Goal: Task Accomplishment & Management: Manage account settings

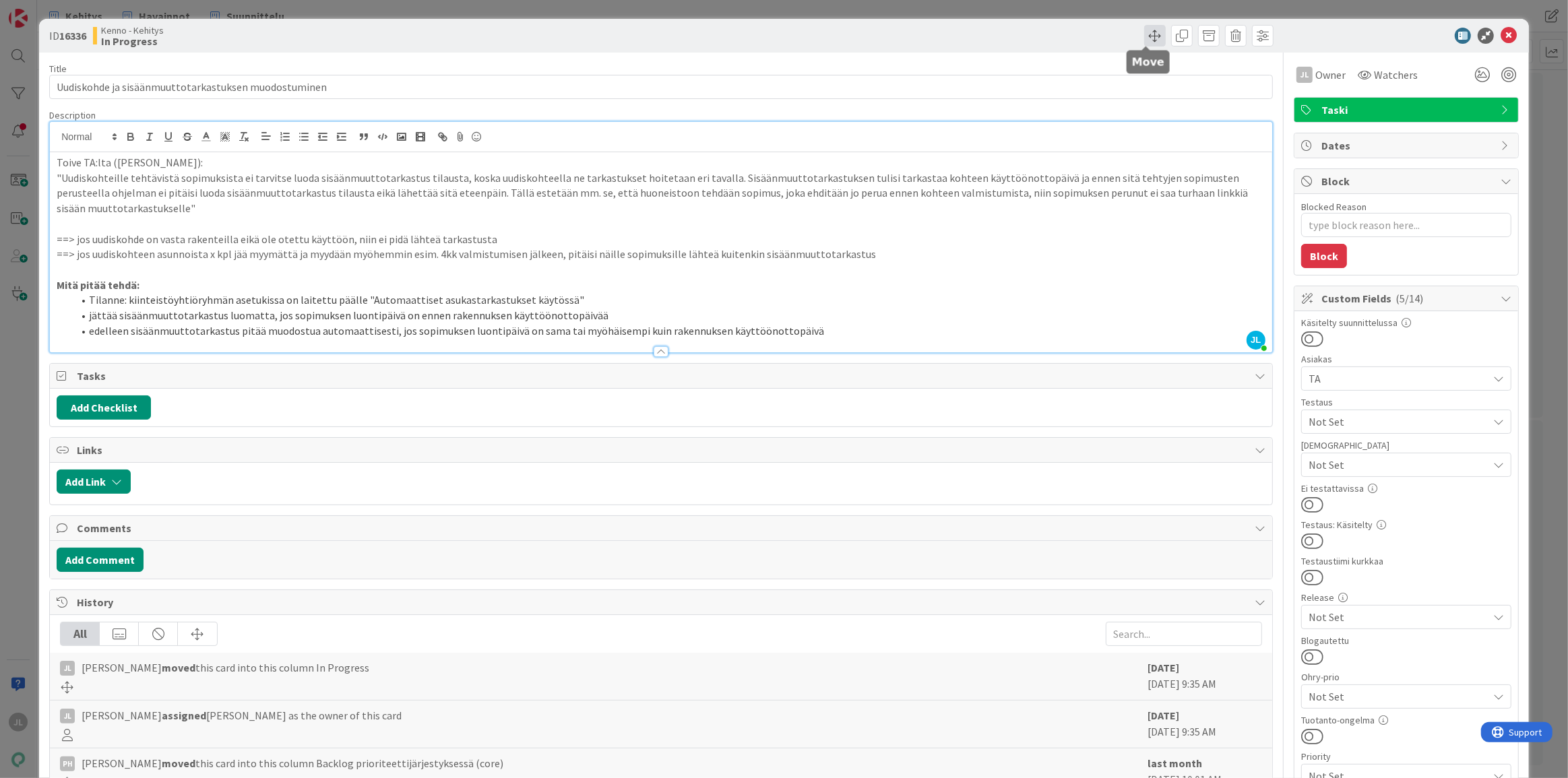
click at [1151, 33] on span at bounding box center [1155, 36] width 22 height 22
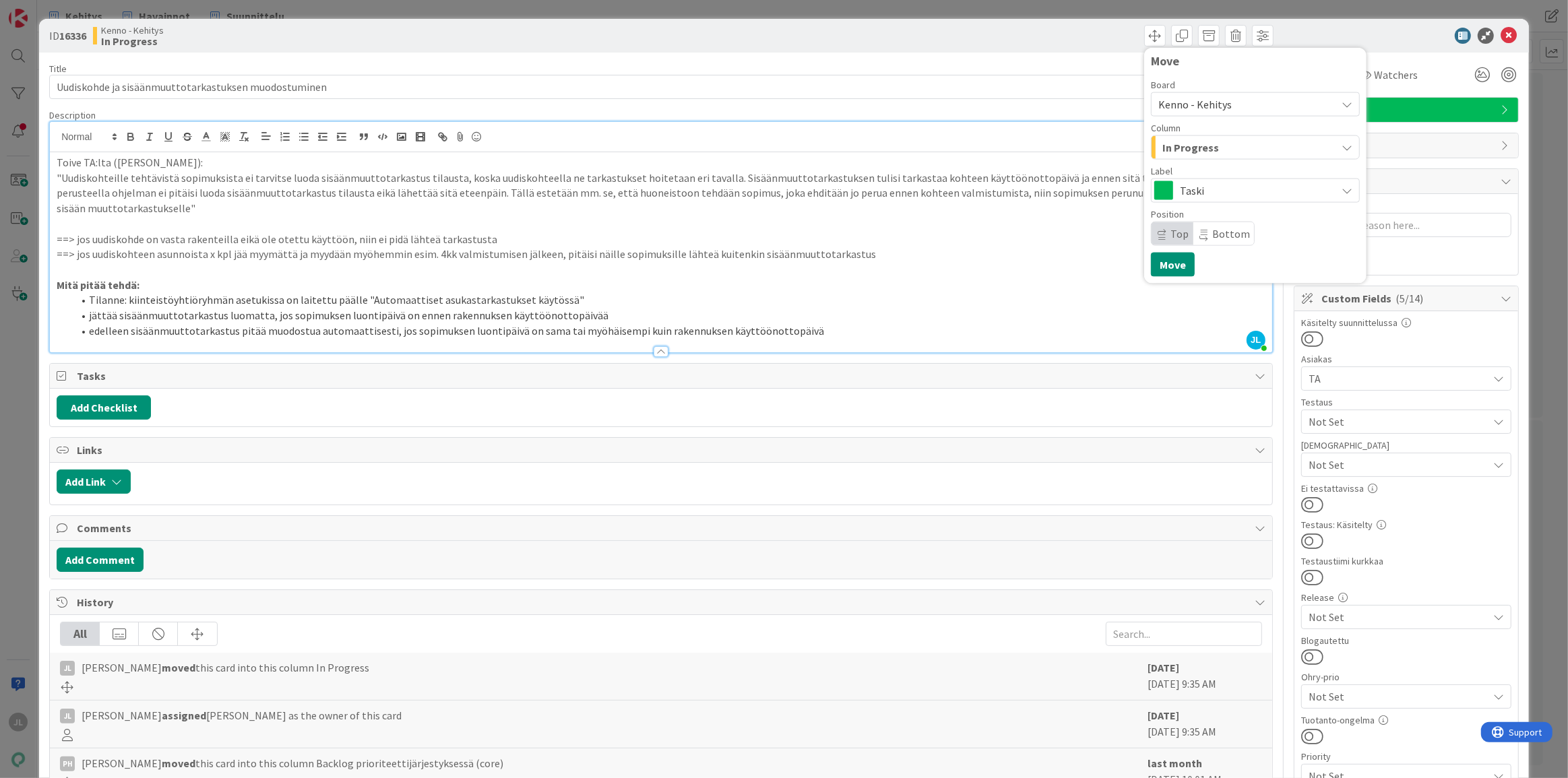
click at [1262, 138] on div "In Progress" at bounding box center [1248, 147] width 177 height 22
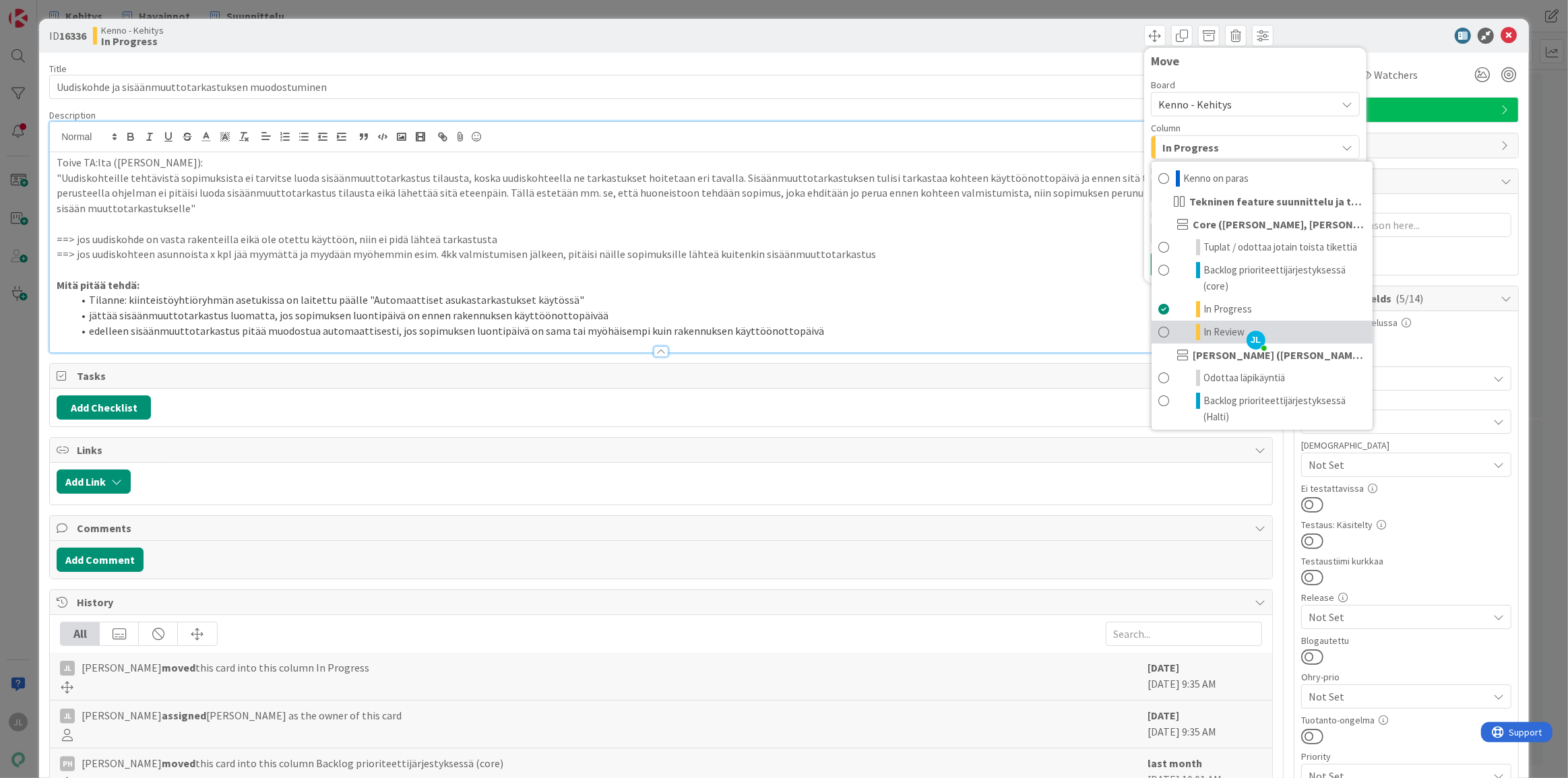
click at [1242, 322] on link "In Review" at bounding box center [1262, 332] width 221 height 23
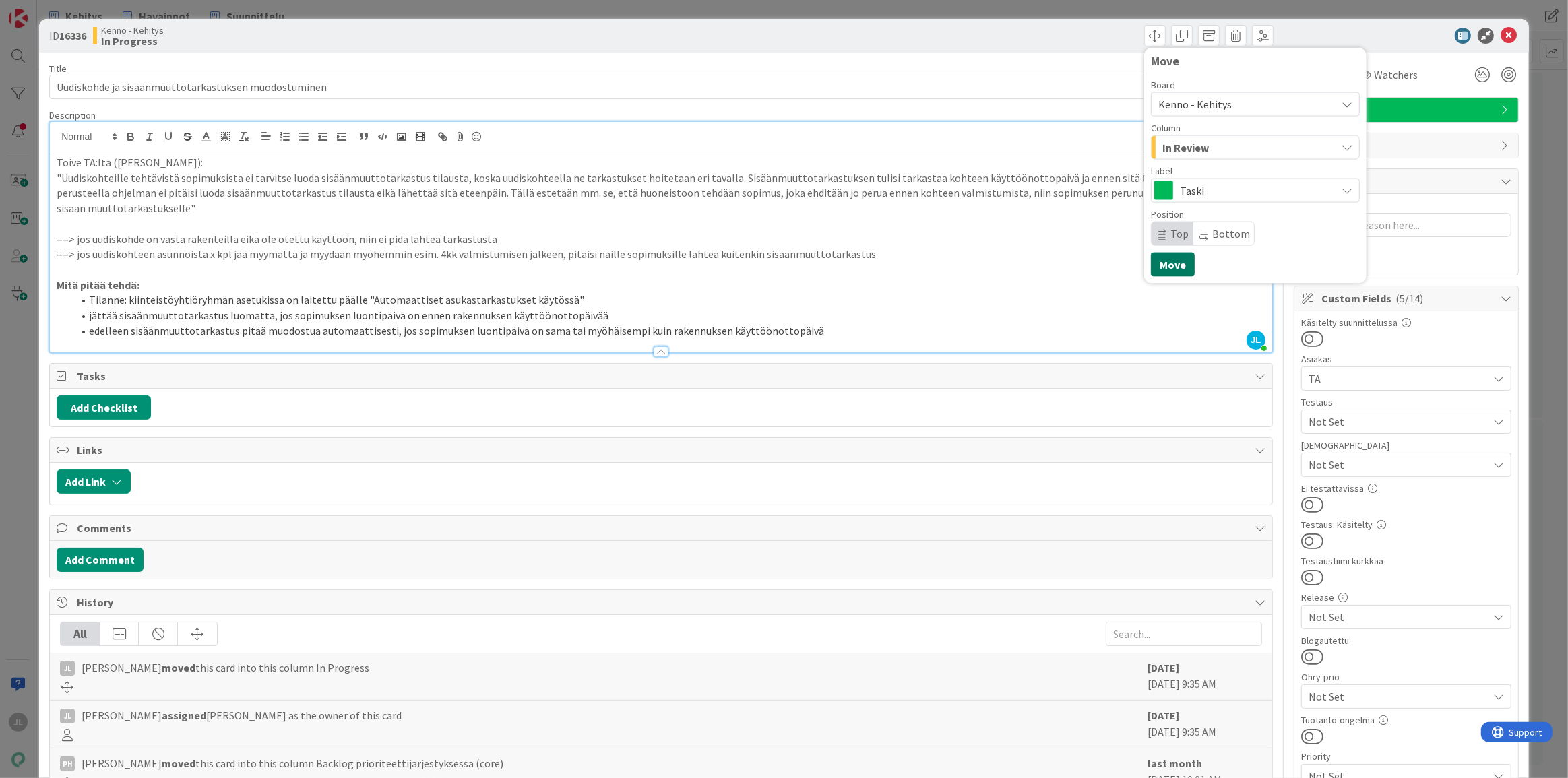
click at [1169, 269] on button "Move" at bounding box center [1173, 264] width 44 height 24
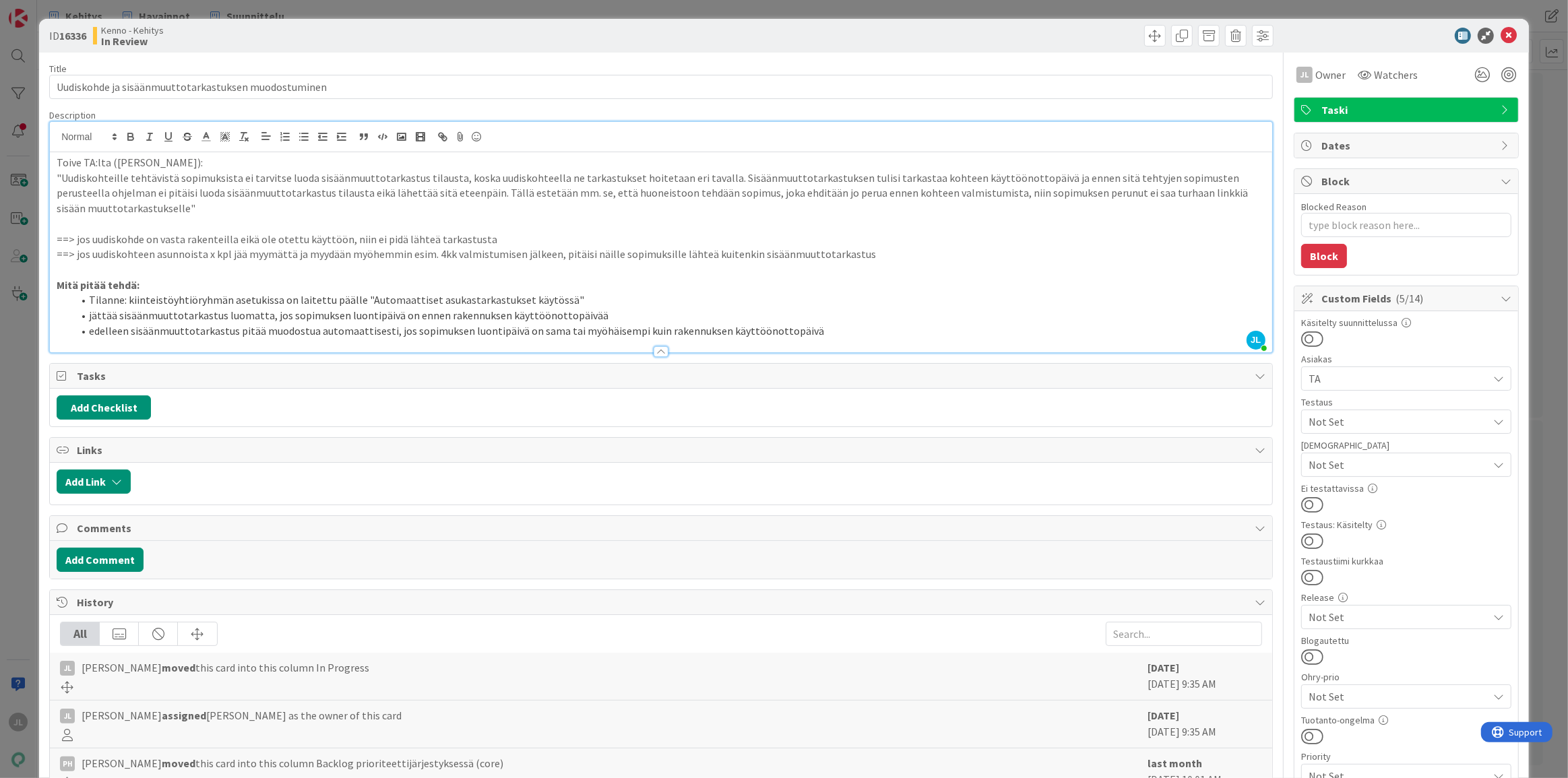
click at [819, 326] on li "edelleen sisäänmuuttotarkastus pitää muodostua automaattisesti, jos sopimuksen …" at bounding box center [669, 331] width 1193 height 16
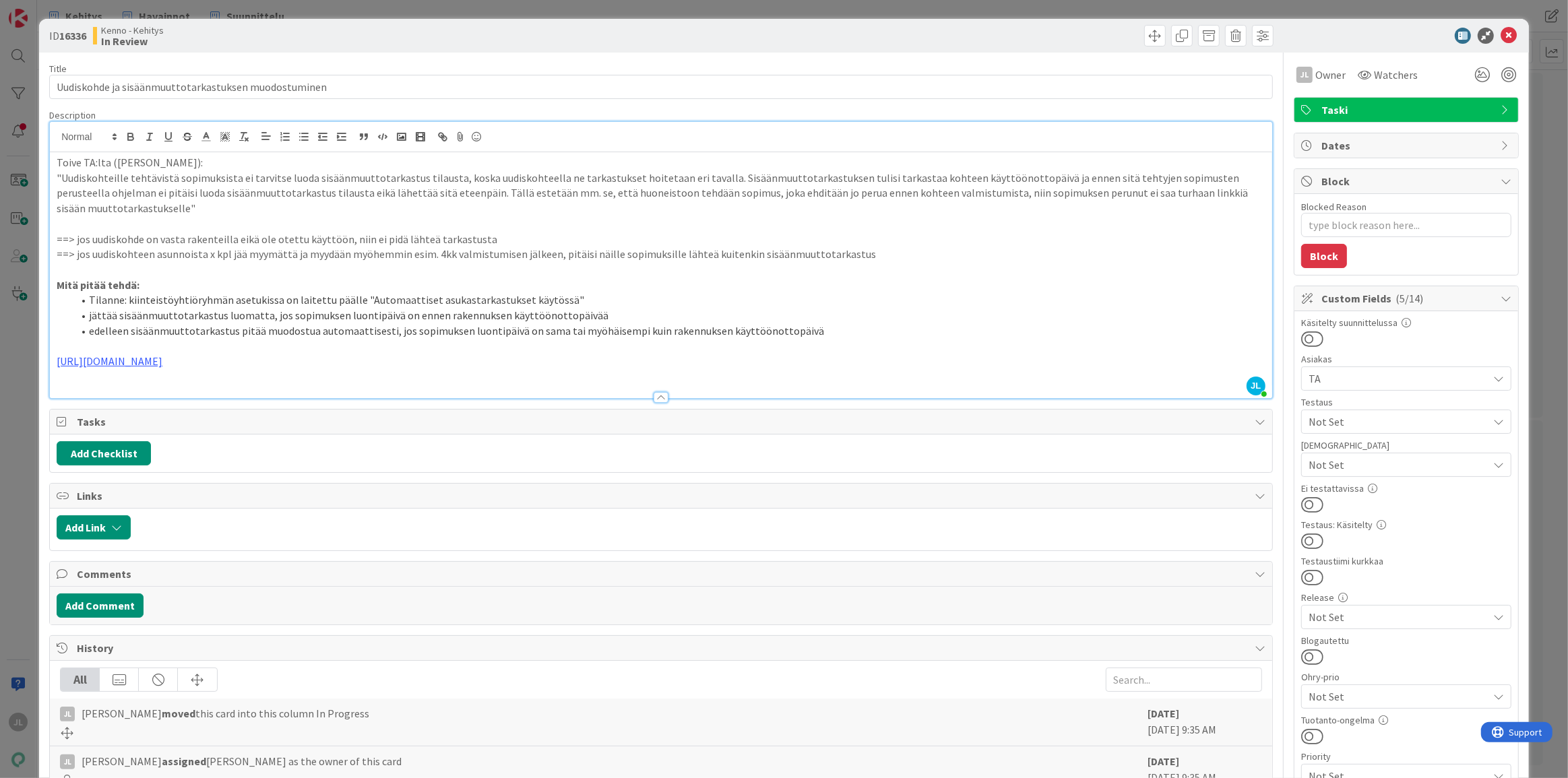
type textarea "x"
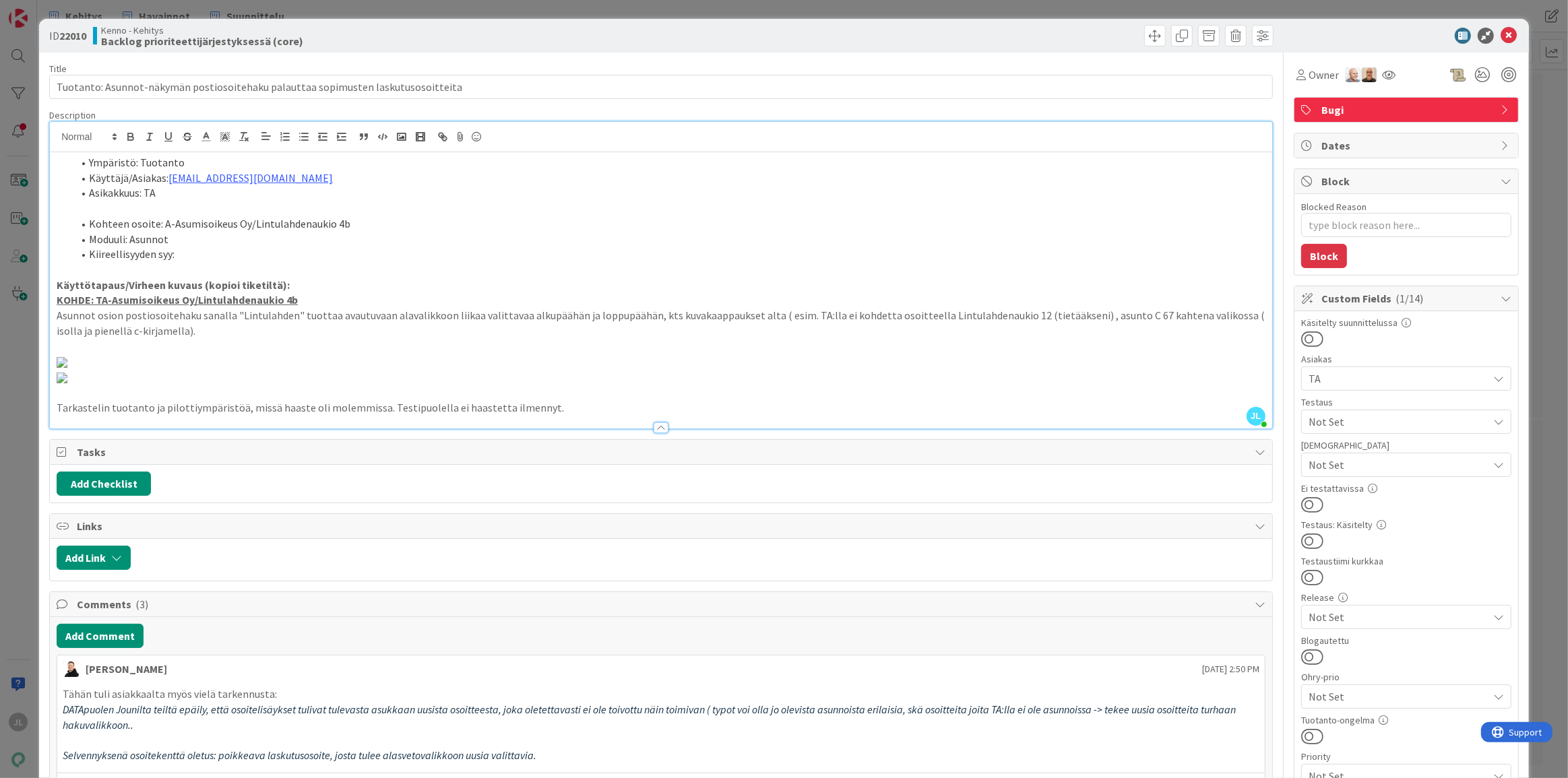
click at [36, 333] on div "ID 22010 Kenno - Kehitys Backlog prioriteettijärjestyksessä (core) Title 81 / 1…" at bounding box center [784, 389] width 1568 height 778
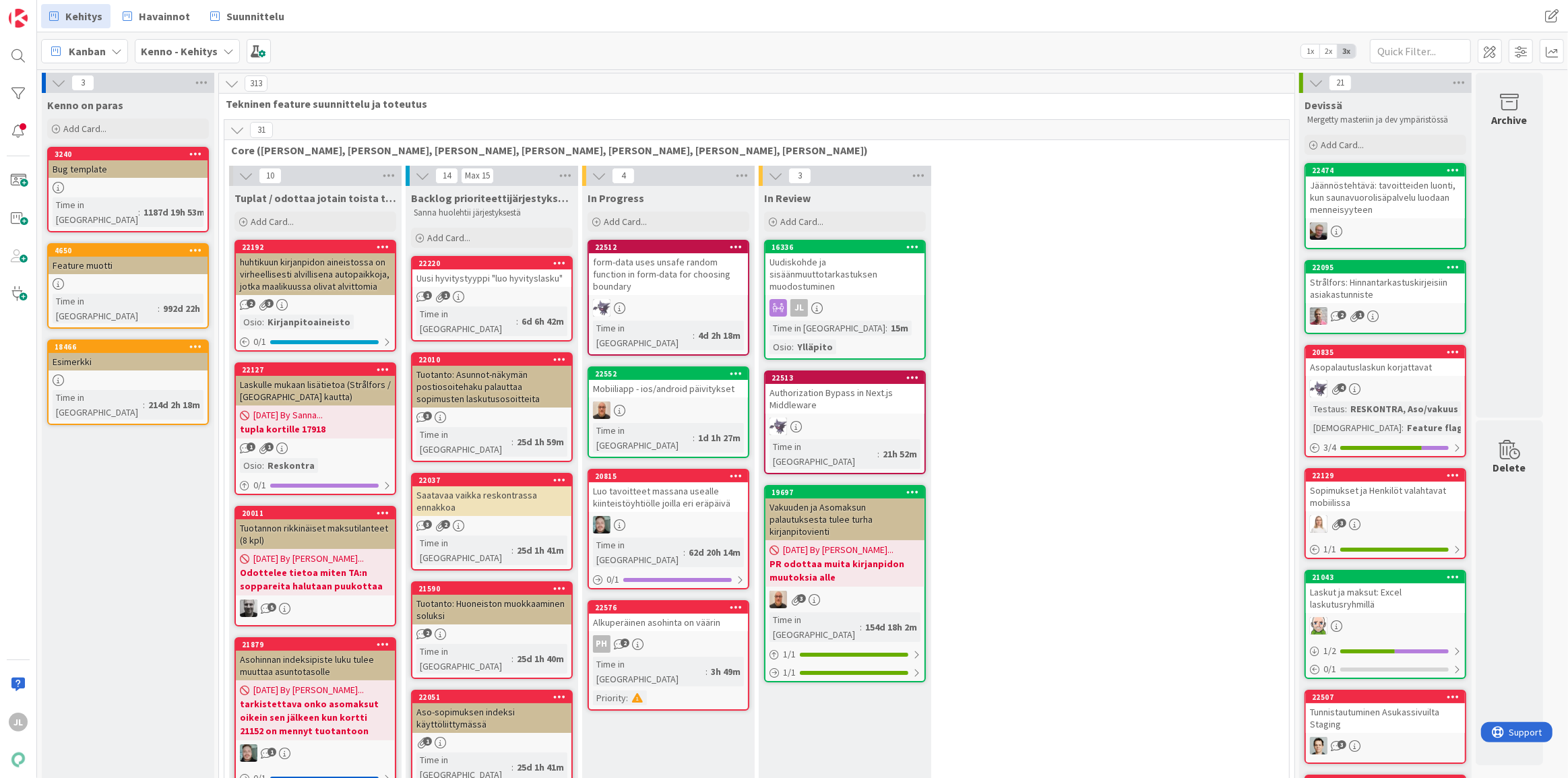
click at [483, 366] on div "Tuotanto: Asunnot-näkymän postiosoitehaku palauttaa sopimusten laskutusosoittei…" at bounding box center [492, 387] width 159 height 41
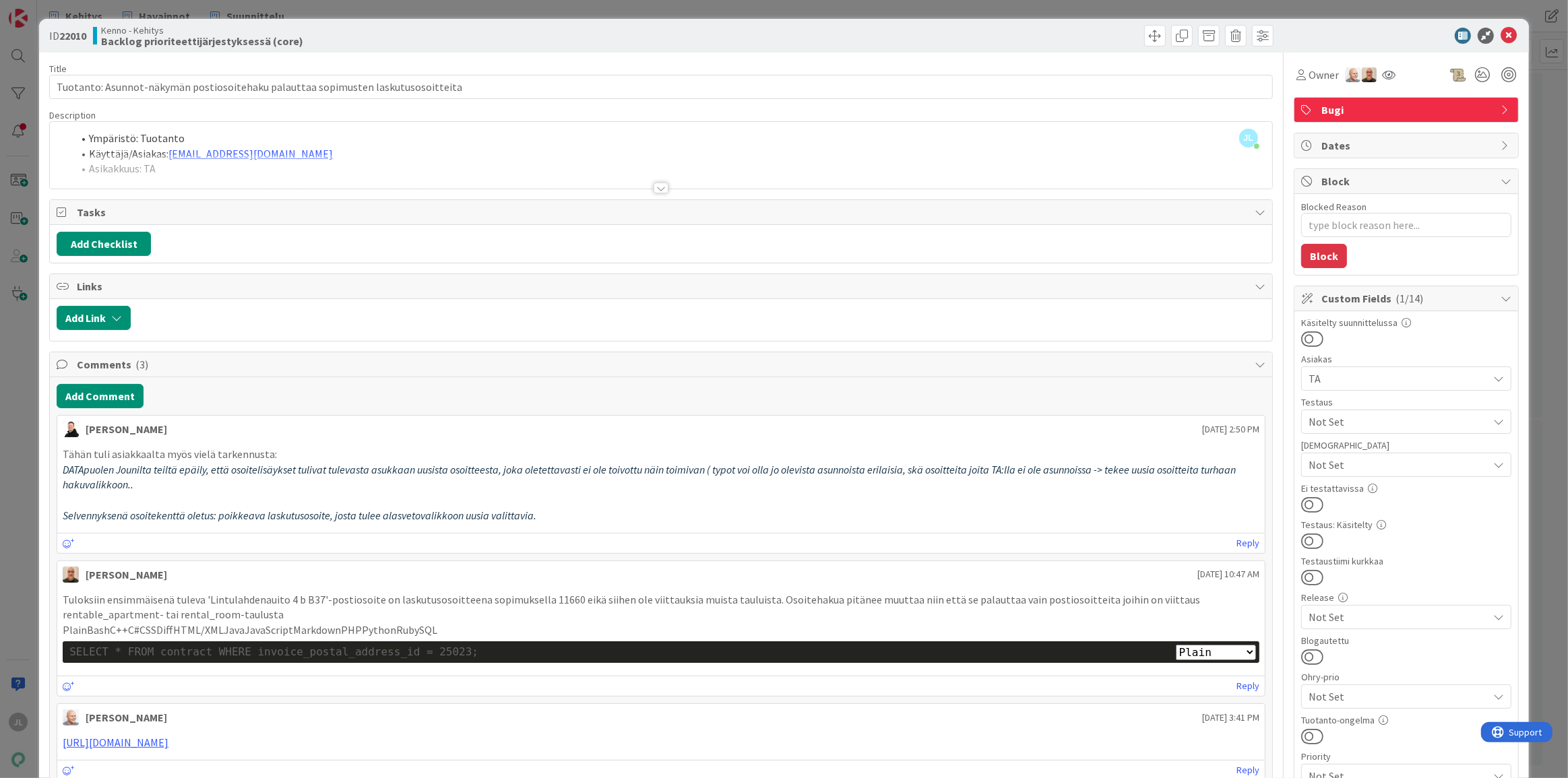
click at [336, 147] on div "JL Jyri Laine just joined Ympäristö: Tuotanto Käyttäjä/Asiakas: tiina.vuorinen@…" at bounding box center [661, 155] width 1222 height 66
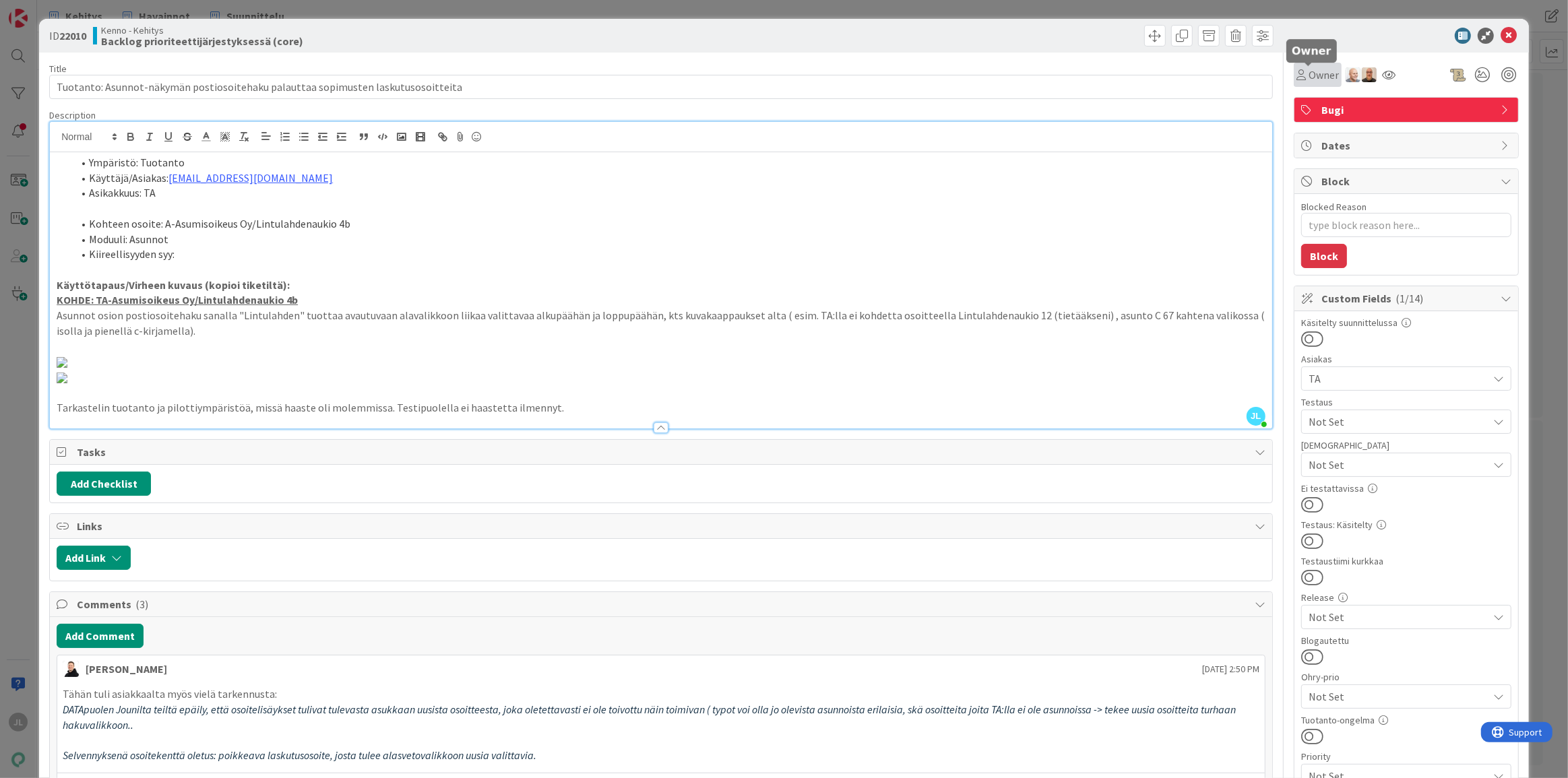
click at [1314, 72] on span "Owner" at bounding box center [1324, 75] width 31 height 17
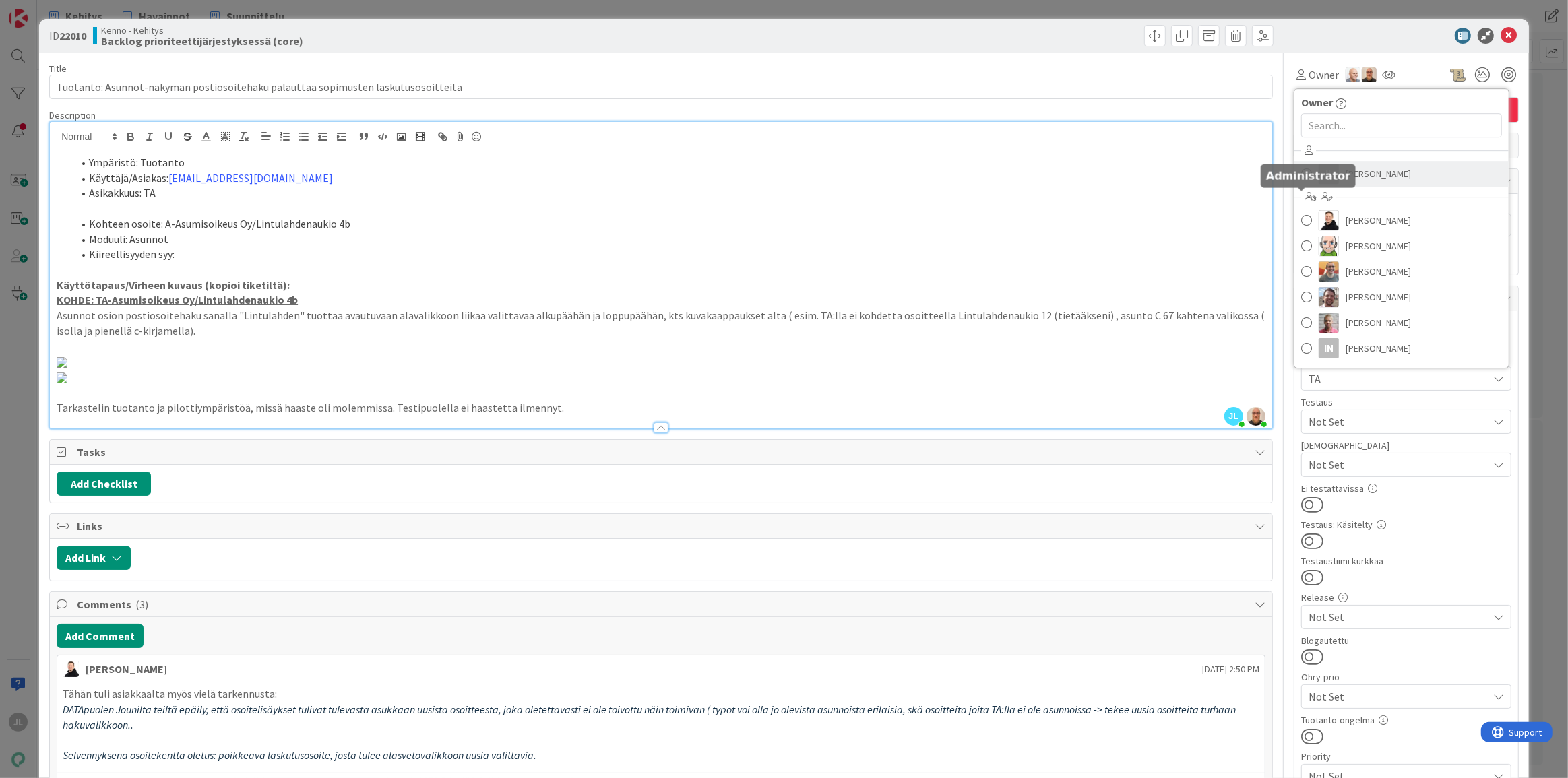
click at [1301, 176] on span at bounding box center [1306, 174] width 11 height 20
type textarea "x"
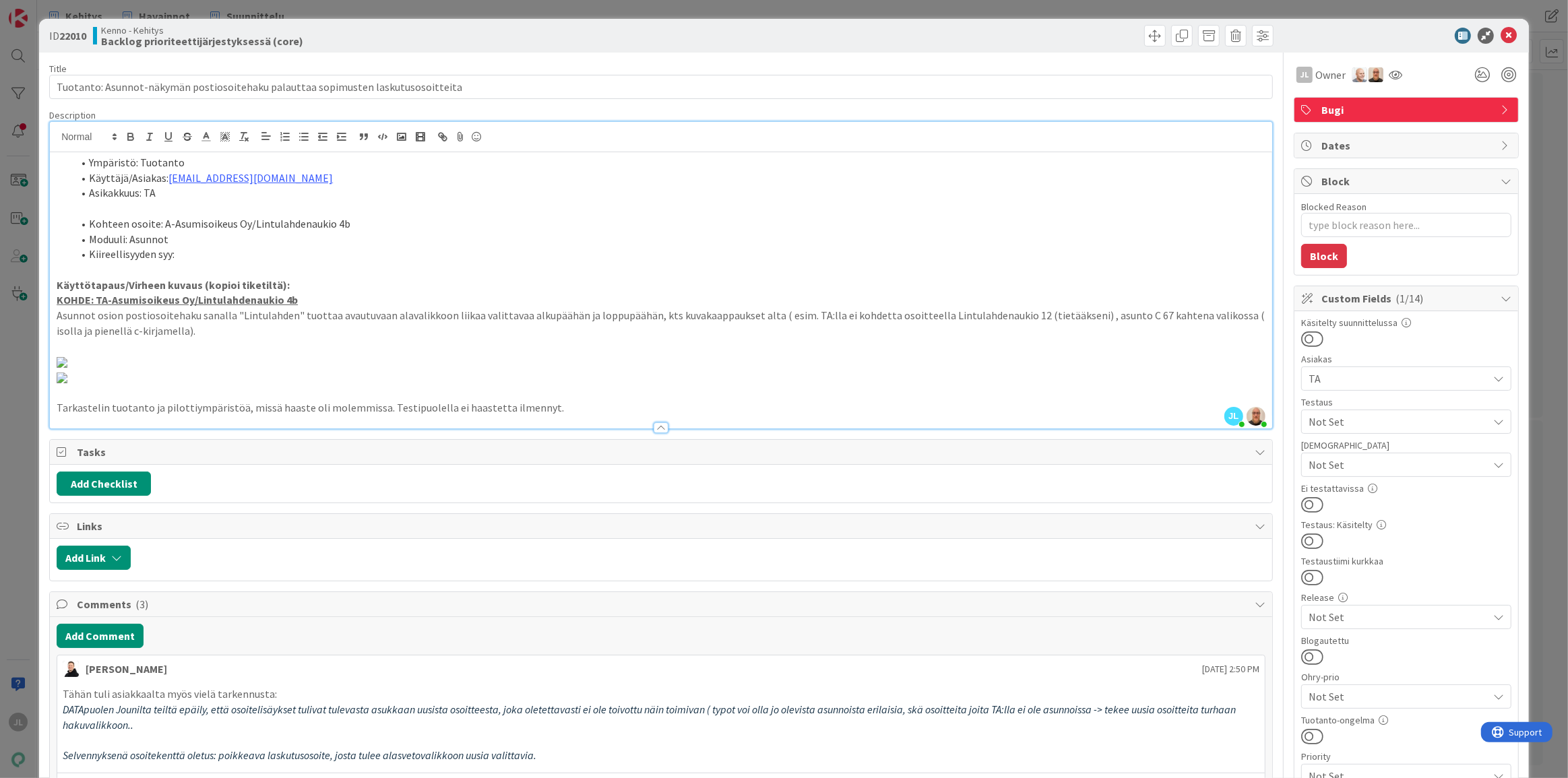
click at [1300, 169] on div "Block" at bounding box center [1406, 181] width 224 height 25
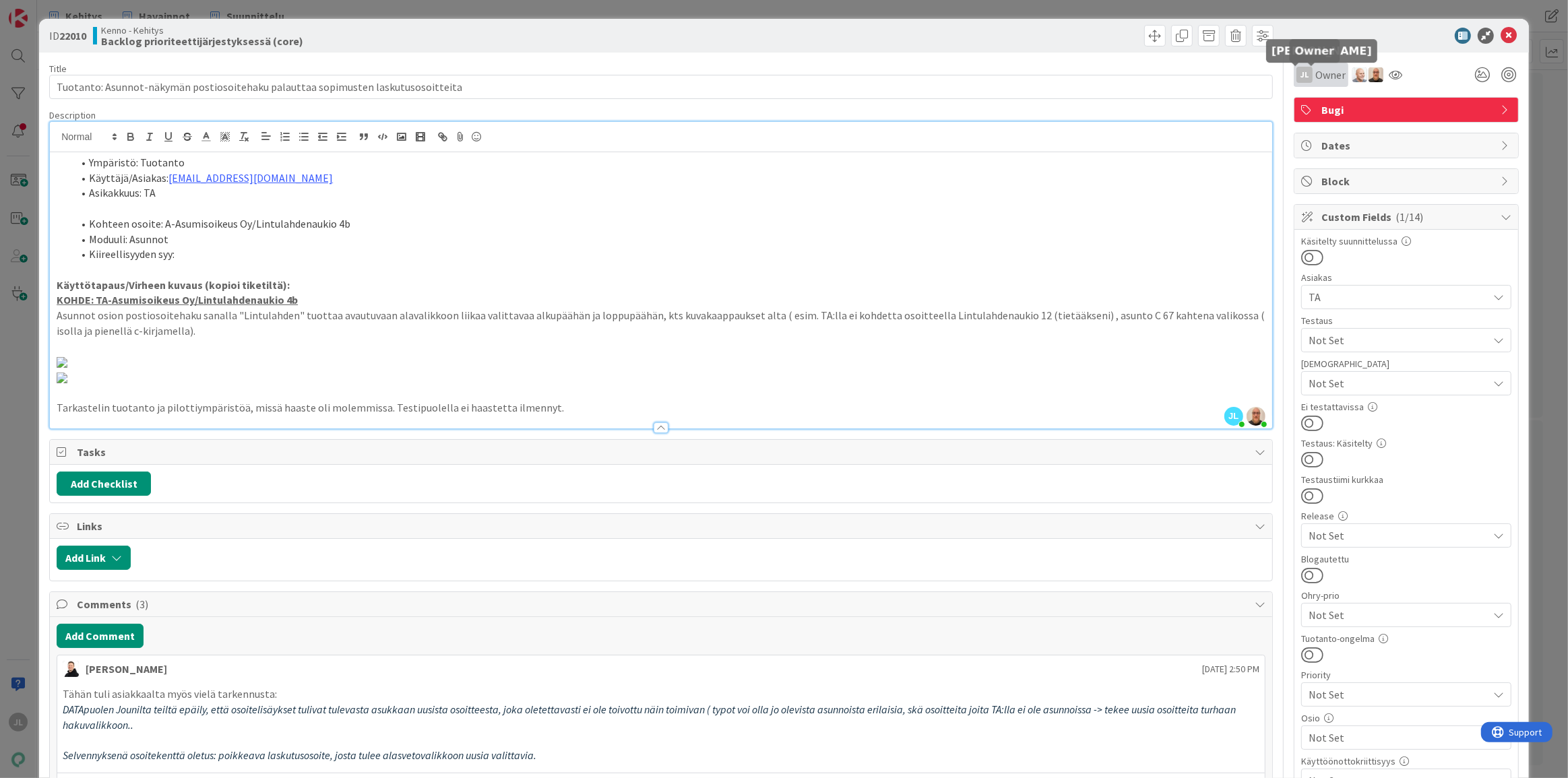
click at [1322, 78] on span "Owner" at bounding box center [1330, 75] width 31 height 17
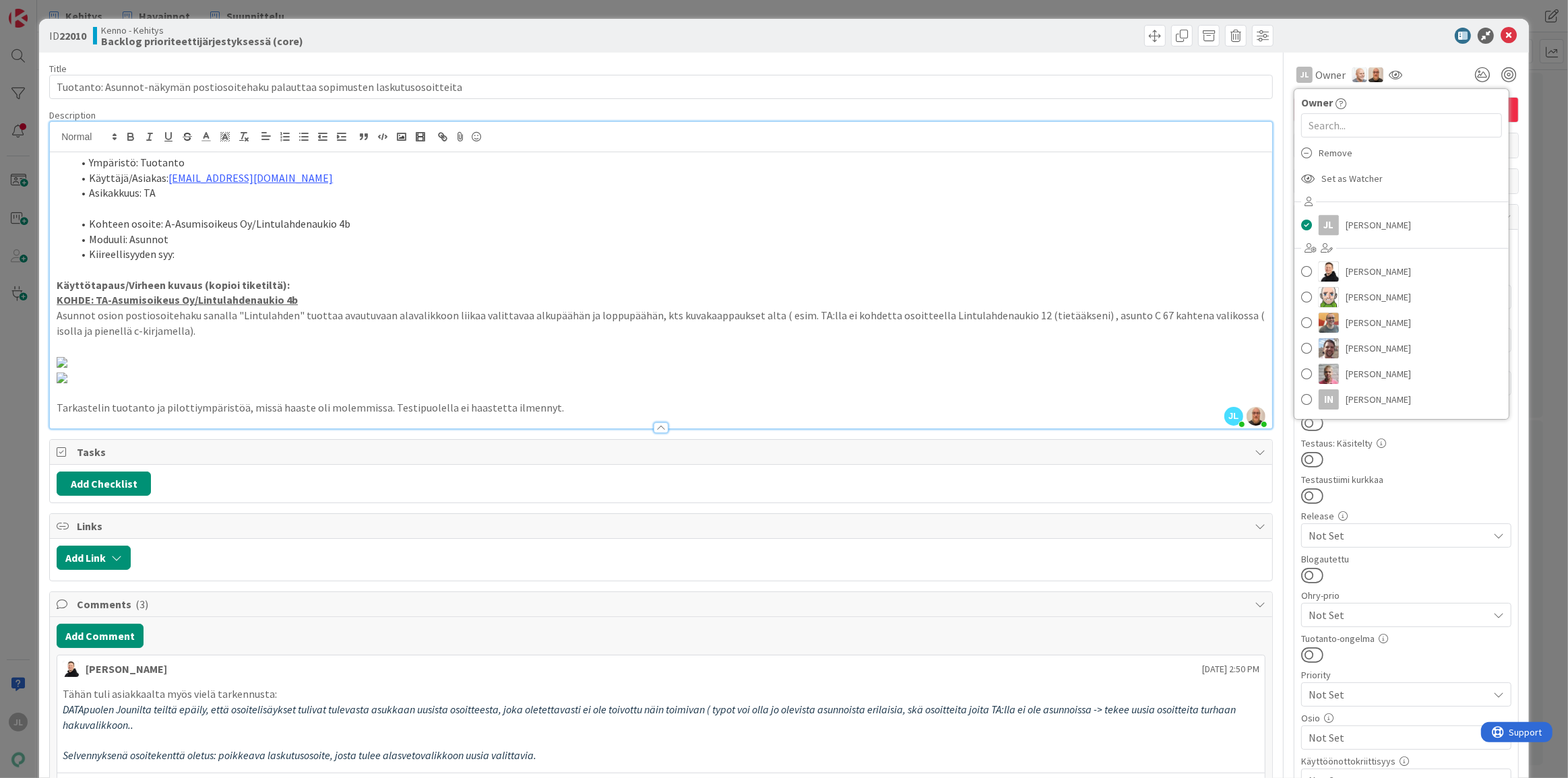
click at [1286, 10] on div "ID 22010 Kenno - Kehitys Backlog prioriteettijärjestyksessä (core) Title 81 / 1…" at bounding box center [784, 389] width 1568 height 778
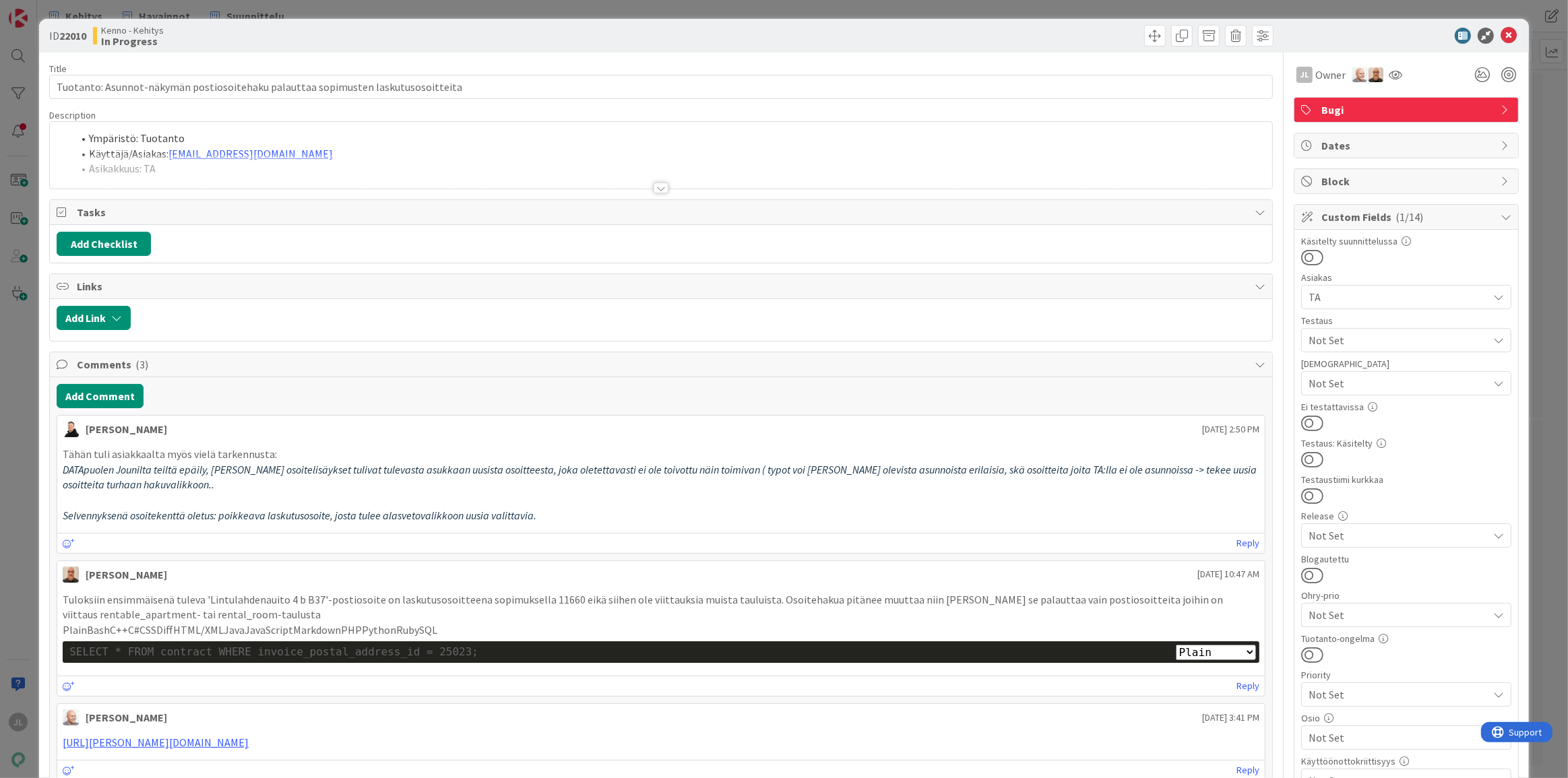
click at [375, 647] on div "SELECT * FROM contract WHERE invoice_postal_address_id = 25023;" at bounding box center [661, 652] width 1183 height 16
copy div "invoice_postal_address_id"
click at [438, 650] on div "SELECT * FROM contract WHERE invoice_postal_address_id = 25023;" at bounding box center [661, 652] width 1183 height 16
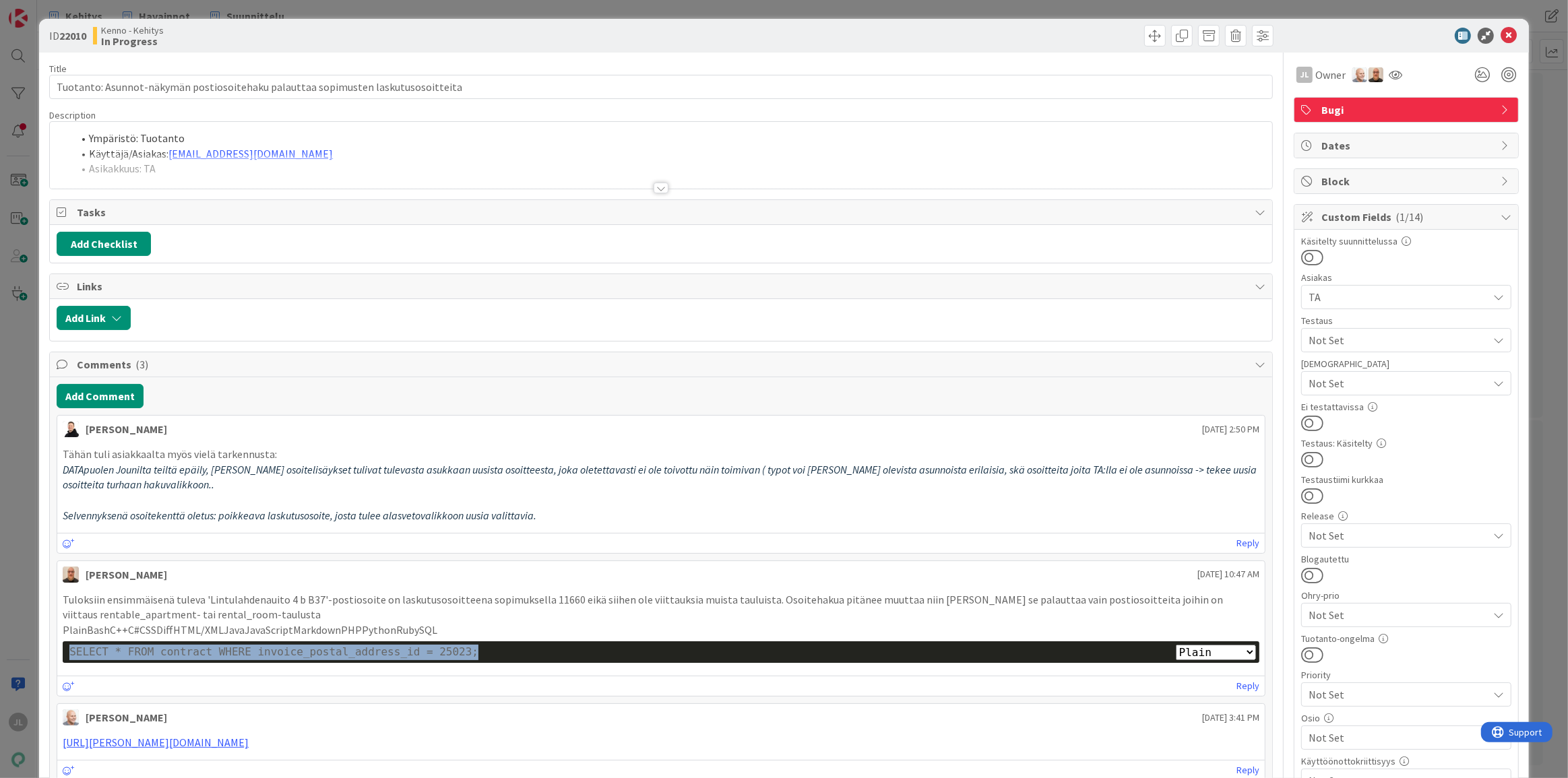
drag, startPoint x: 452, startPoint y: 650, endPoint x: 70, endPoint y: 645, distance: 382.0
click at [70, 645] on div "SELECT * FROM contract WHERE invoice_postal_address_id = 25023;" at bounding box center [661, 652] width 1183 height 16
copy div "SELECT * FROM contract WHERE invoice_postal_address_id = 25023;"
click at [103, 647] on div "SELECT * FROM contract WHERE invoice_postal_address_id = 25023;" at bounding box center [661, 652] width 1183 height 16
click at [245, 650] on div "SELECT * FROM contract WHERE invoice_postal_address_id = 25023;" at bounding box center [661, 652] width 1183 height 16
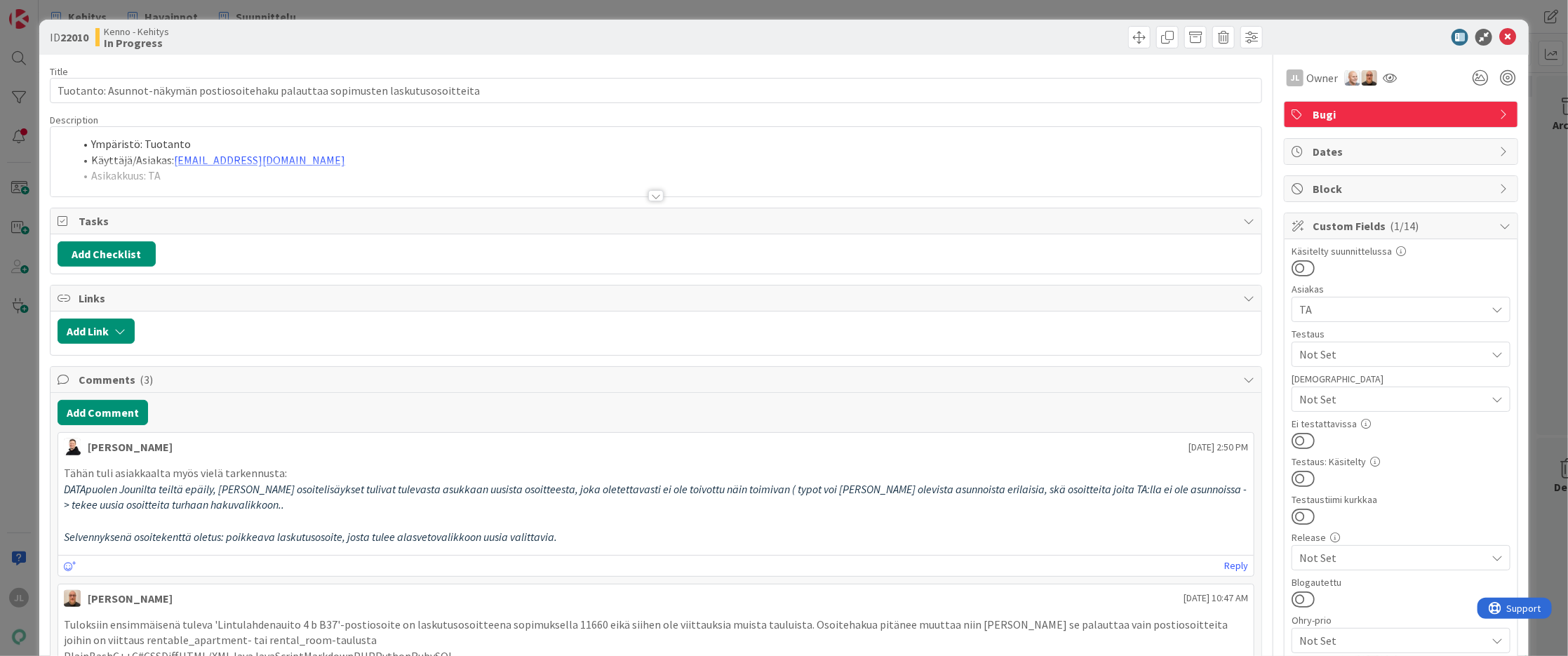
click at [605, 168] on div at bounding box center [656, 178] width 1211 height 35
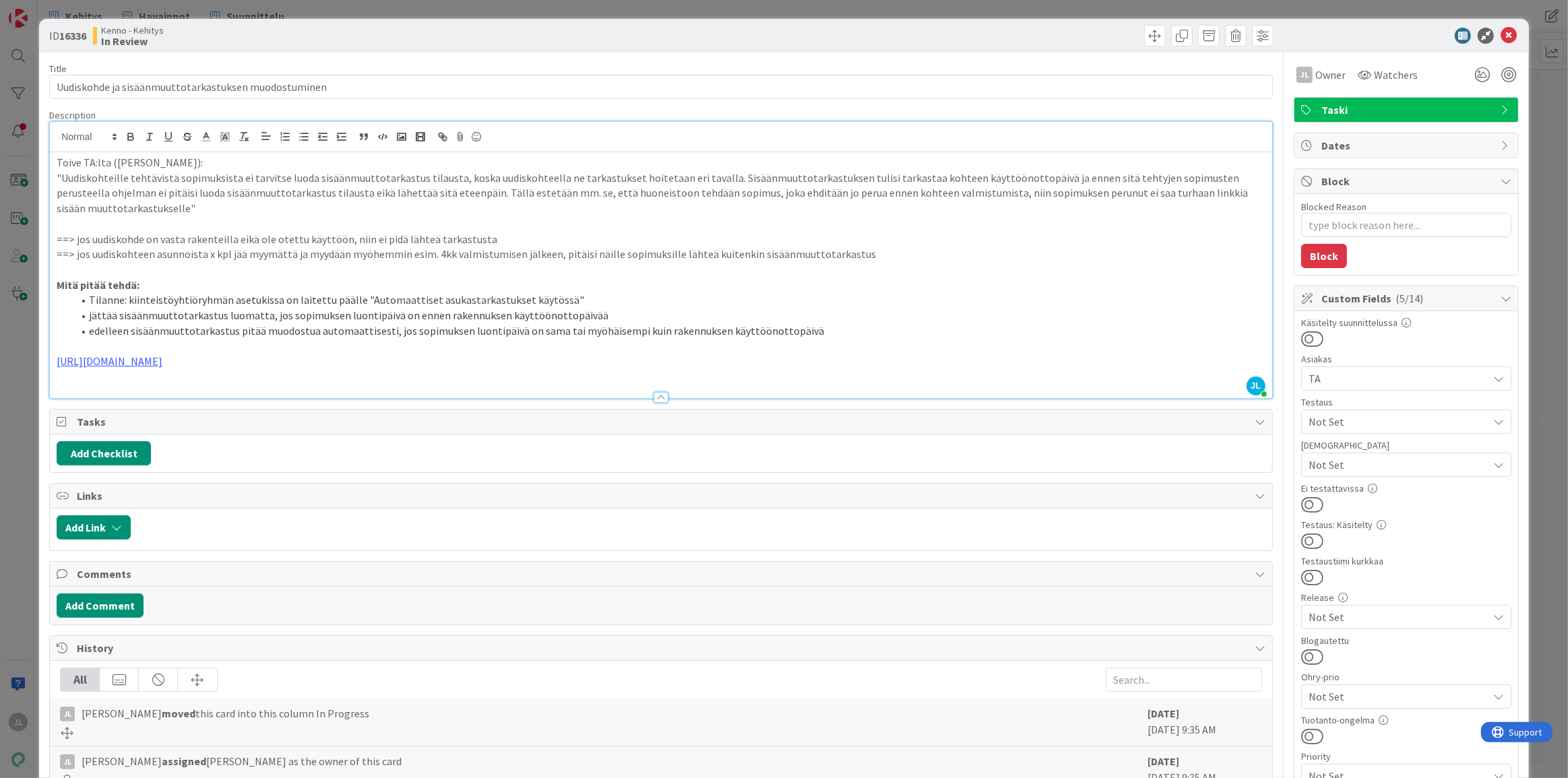
type textarea "x"
